Goal: Find specific page/section: Find specific page/section

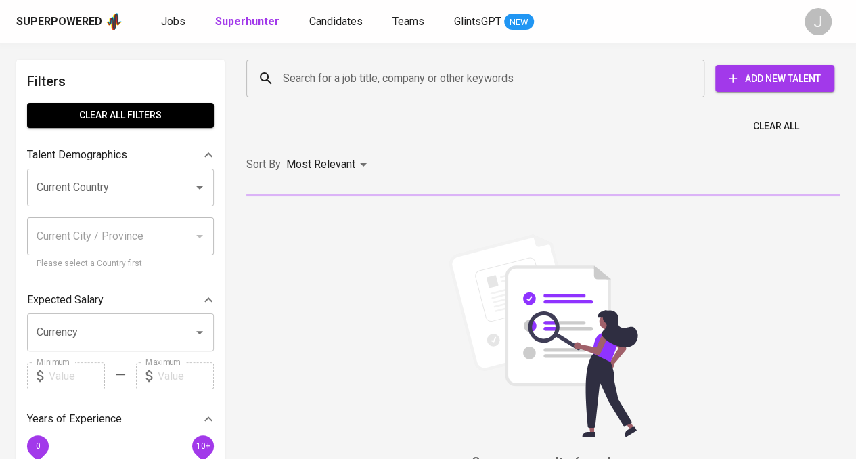
click at [350, 87] on input "Search for a job title, company or other keywords" at bounding box center [479, 79] width 399 height 26
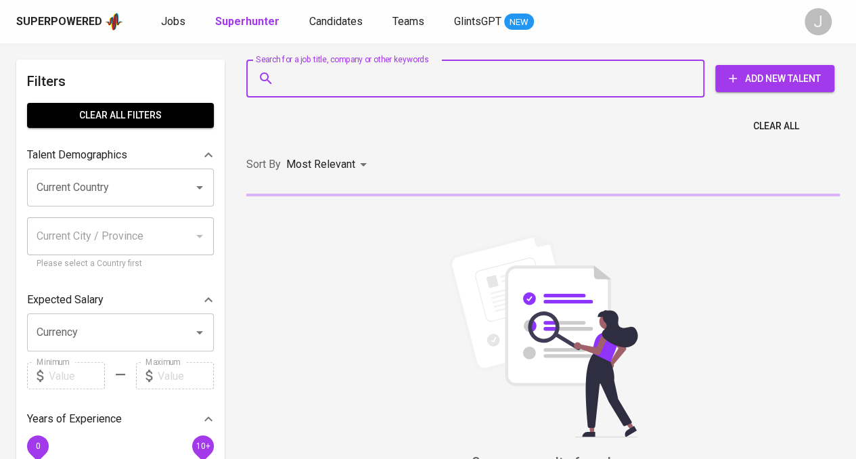
paste input "[DOMAIN_NAME][EMAIL_ADDRESS][DOMAIN_NAME]"
type input "[DOMAIN_NAME][EMAIL_ADDRESS][DOMAIN_NAME]"
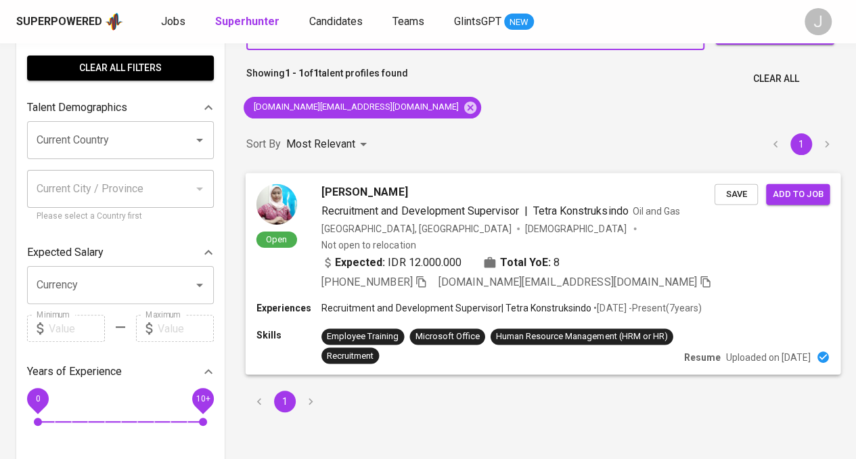
scroll to position [68, 0]
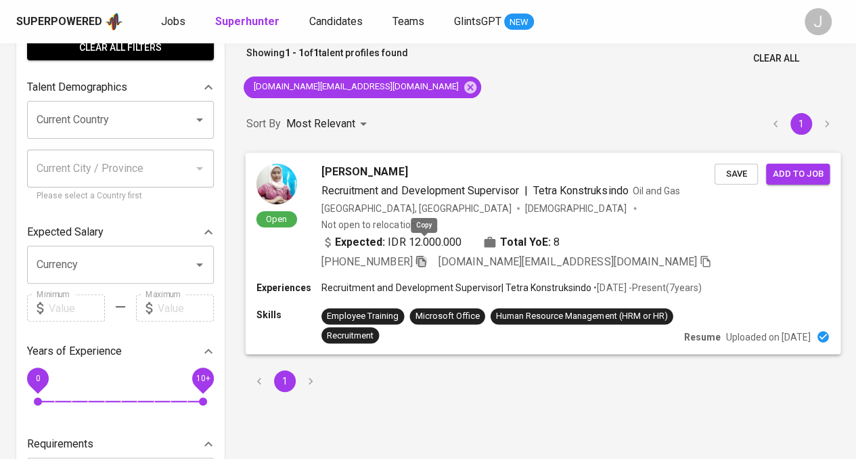
click at [422, 255] on icon "button" at bounding box center [420, 261] width 9 height 12
click at [424, 255] on icon "button" at bounding box center [421, 261] width 12 height 12
click at [424, 253] on icon "button" at bounding box center [421, 259] width 12 height 12
